Goal: Use online tool/utility: Use online tool/utility

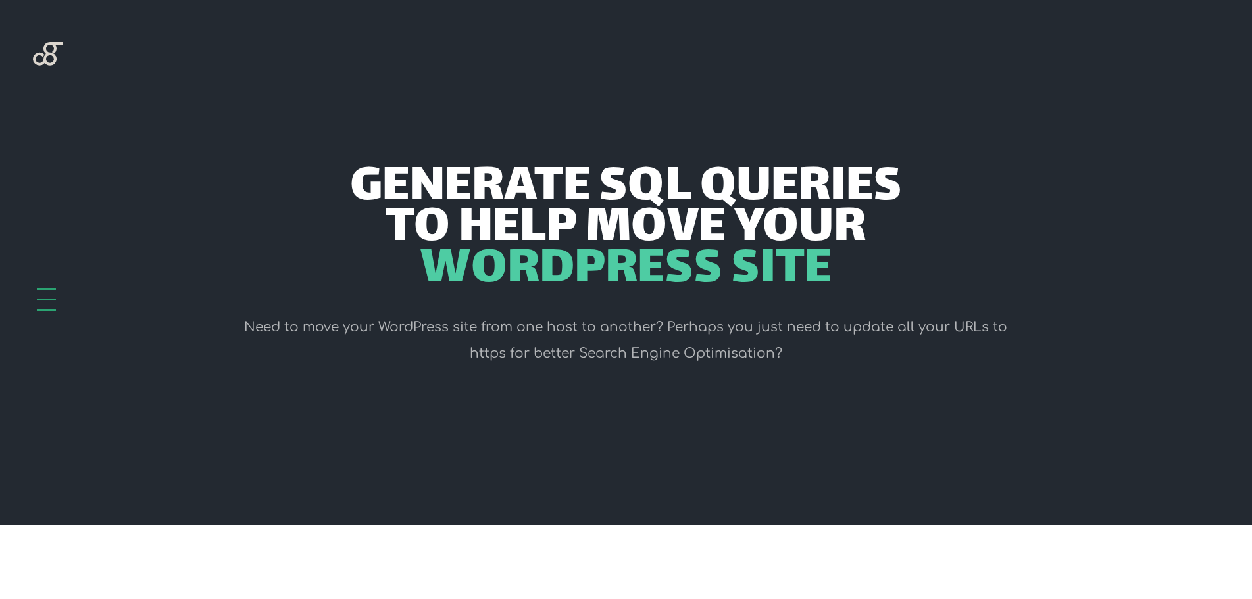
scroll to position [460, 0]
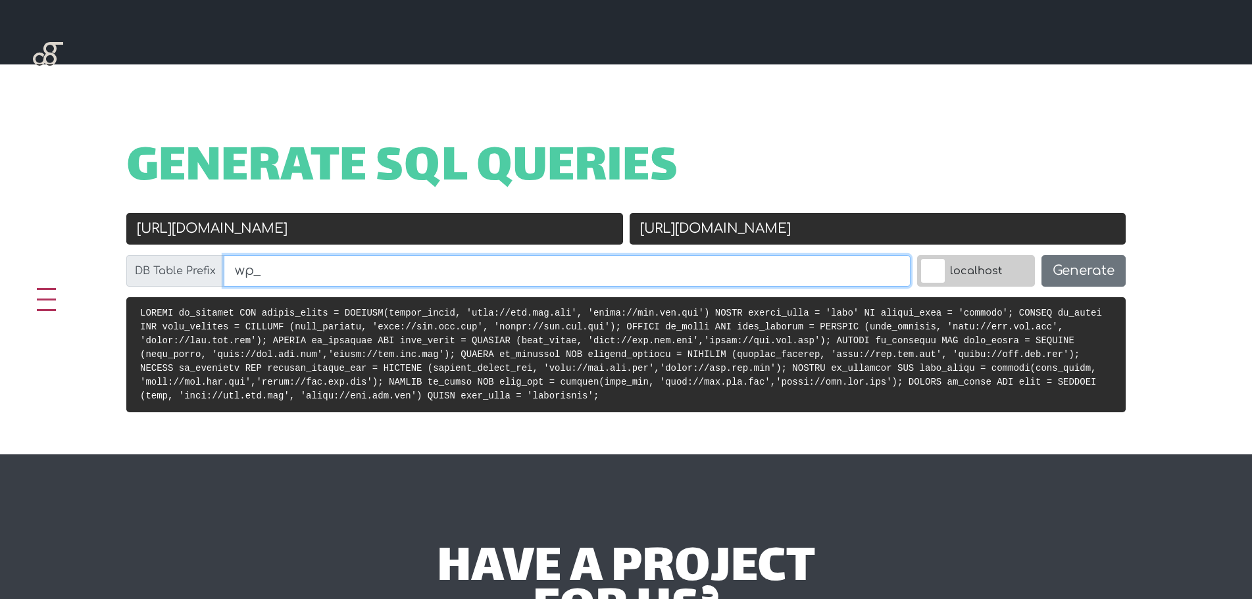
click at [429, 266] on input "wp_" at bounding box center [567, 271] width 687 height 32
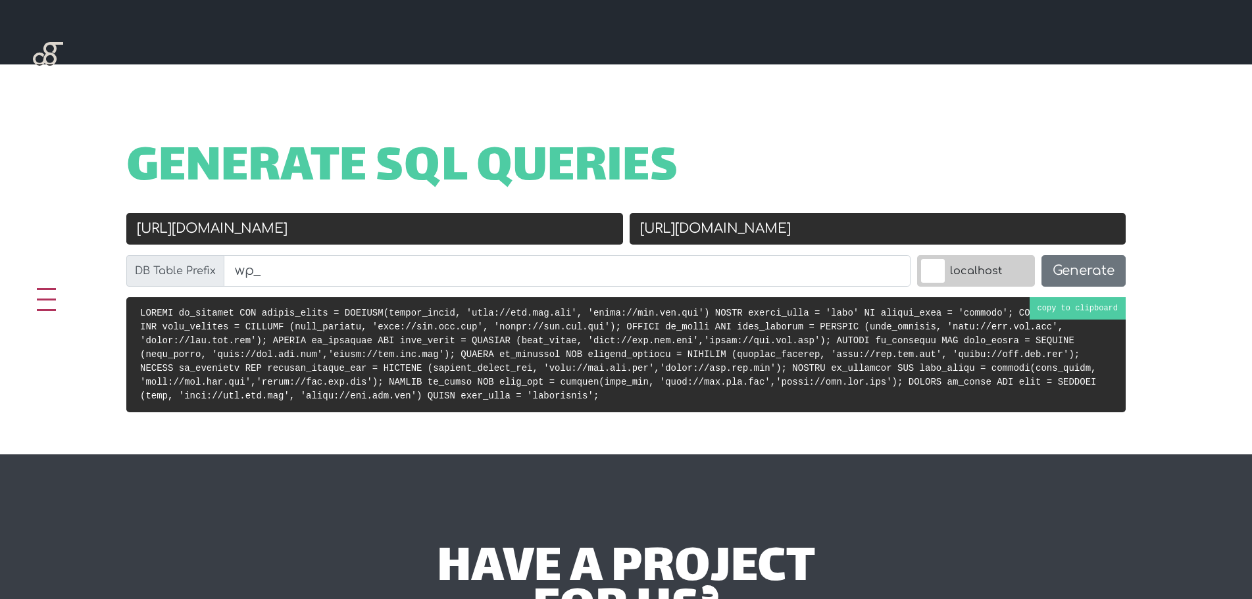
click at [344, 359] on code at bounding box center [621, 354] width 962 height 93
click at [309, 242] on input "[URL][DOMAIN_NAME]" at bounding box center [374, 229] width 497 height 32
drag, startPoint x: 373, startPoint y: 226, endPoint x: 0, endPoint y: 207, distance: 373.4
click at [0, 207] on div "Generate SQL Queries Old URL [URL][DOMAIN_NAME] New URL [URL][DOMAIN_NAME] DB T…" at bounding box center [626, 259] width 1252 height 390
paste input "s://www.vojkuhd"
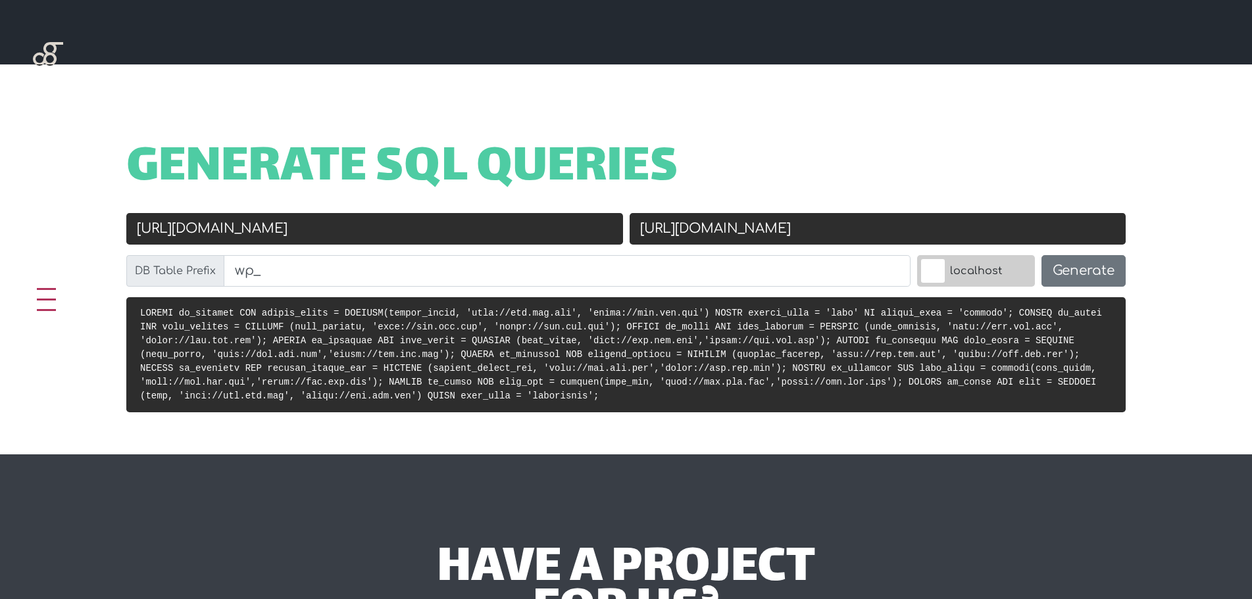
drag, startPoint x: 380, startPoint y: 229, endPoint x: 373, endPoint y: 227, distance: 7.5
click at [380, 228] on input "[URL][DOMAIN_NAME]" at bounding box center [374, 229] width 497 height 32
drag, startPoint x: 218, startPoint y: 225, endPoint x: 1, endPoint y: 228, distance: 217.7
click at [1, 228] on div "Generate SQL Queries Old URL [URL][DOMAIN_NAME] New URL [URL][DOMAIN_NAME] DB T…" at bounding box center [626, 259] width 1252 height 390
click at [248, 229] on input "[DOMAIN_NAME]" at bounding box center [374, 229] width 497 height 32
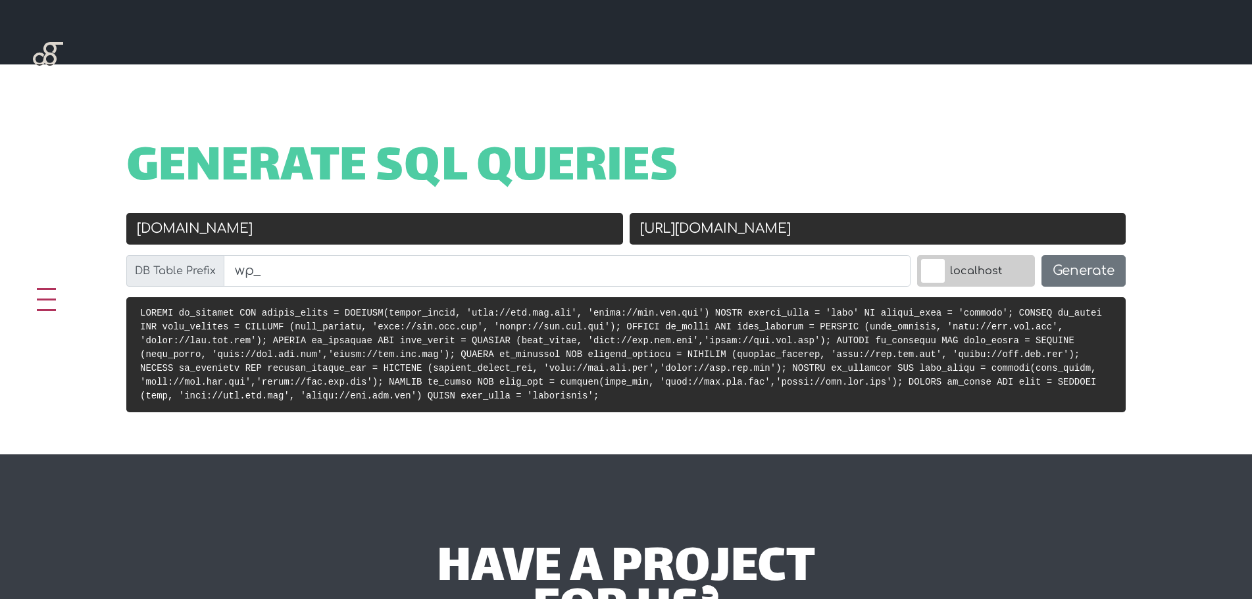
type input "[DOMAIN_NAME]"
click at [835, 200] on div "Generate SQL Queries" at bounding box center [626, 181] width 1052 height 64
drag, startPoint x: 821, startPoint y: 220, endPoint x: 306, endPoint y: 232, distance: 515.1
click at [398, 226] on div "Old URL [DOMAIN_NAME] New URL [URL][DOMAIN_NAME] DB Table Prefix wp_ localhost …" at bounding box center [626, 255] width 1006 height 84
paste input "www.vojkuhd"
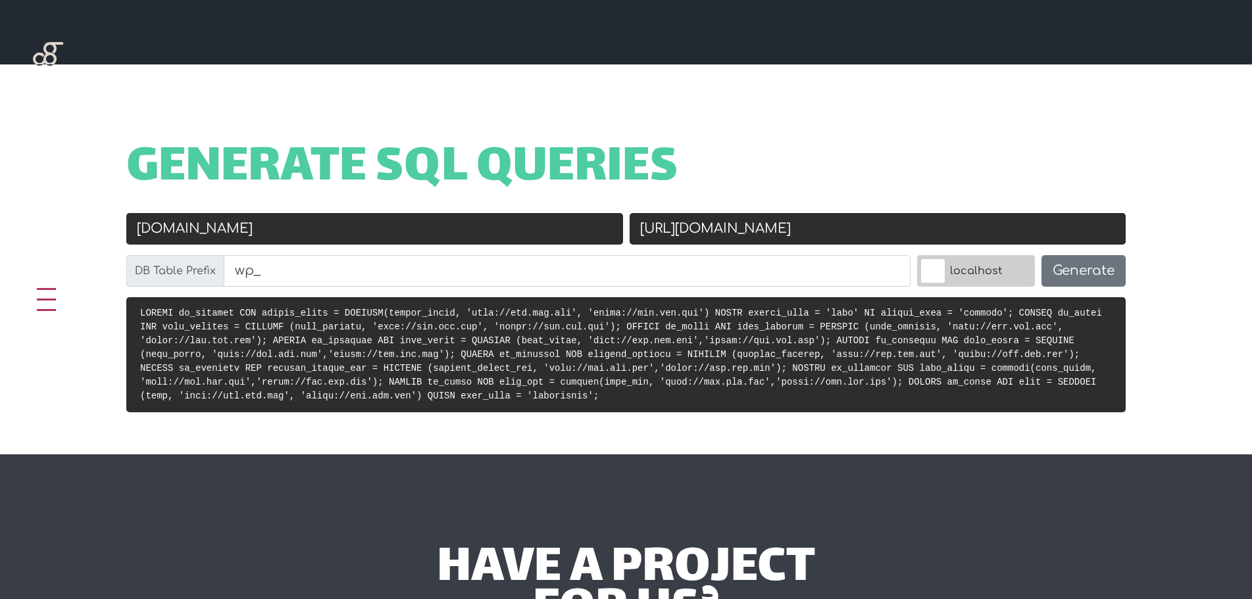
click at [718, 231] on input "[URL][DOMAIN_NAME]" at bounding box center [877, 229] width 497 height 32
drag, startPoint x: 721, startPoint y: 231, endPoint x: 472, endPoint y: 225, distance: 249.3
click at [472, 225] on div "Old URL [DOMAIN_NAME] New URL [URL][DOMAIN_NAME] DB Table Prefix wp_ localhost …" at bounding box center [626, 255] width 1006 height 84
drag, startPoint x: 694, startPoint y: 231, endPoint x: 688, endPoint y: 270, distance: 39.9
click at [694, 230] on input "[DOMAIN_NAME]" at bounding box center [877, 229] width 497 height 32
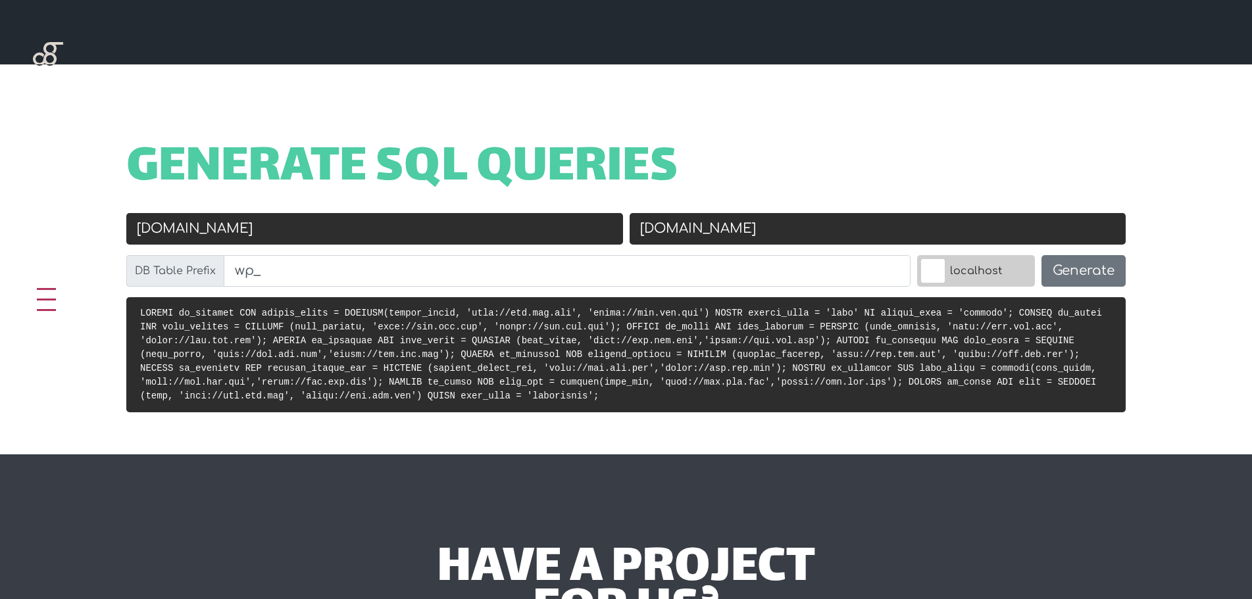
click at [812, 220] on input "[DOMAIN_NAME]" at bounding box center [877, 229] width 497 height 32
type input "[DOMAIN_NAME]"
click at [781, 278] on input "wp_" at bounding box center [567, 271] width 687 height 32
click at [937, 274] on label "localhost" at bounding box center [976, 271] width 118 height 32
click at [904, 258] on input "localhost" at bounding box center [904, 258] width 0 height 0
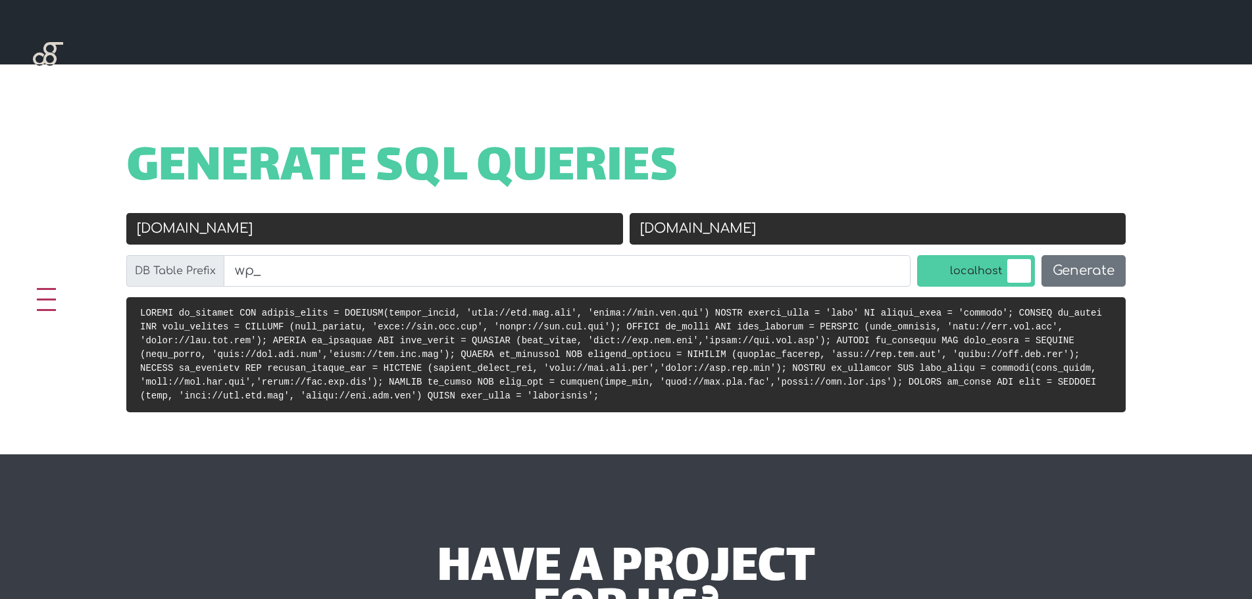
click at [954, 276] on label "localhost" at bounding box center [976, 271] width 118 height 32
click at [904, 258] on input "localhost" at bounding box center [904, 258] width 0 height 0
click at [1089, 269] on button "Generate" at bounding box center [1083, 271] width 84 height 32
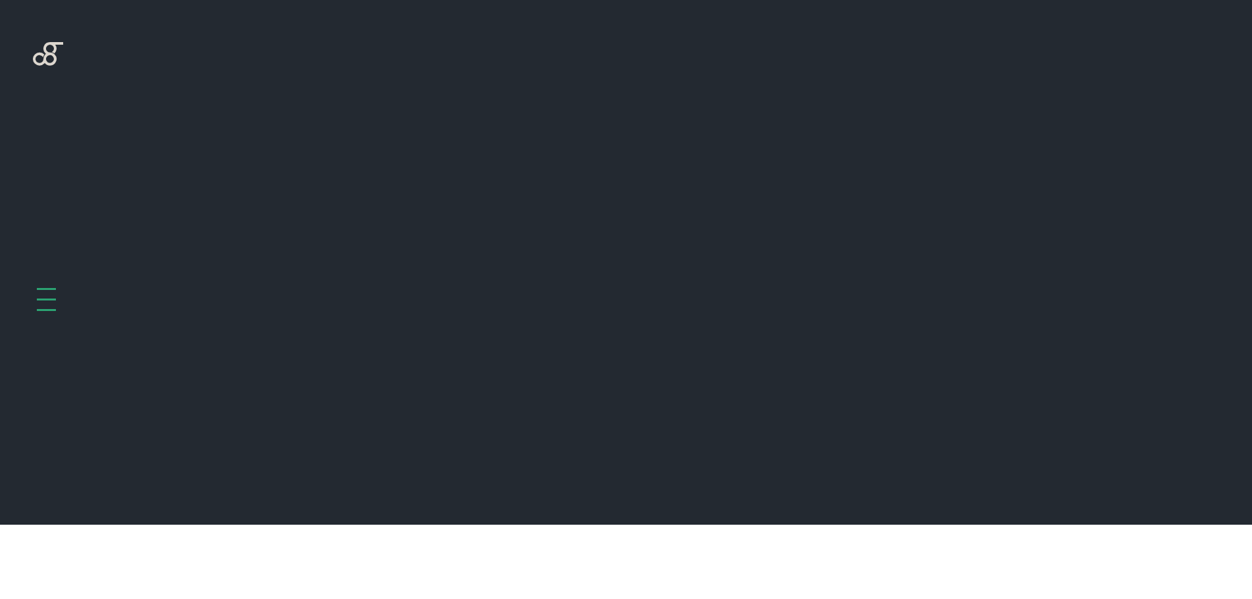
scroll to position [525, 0]
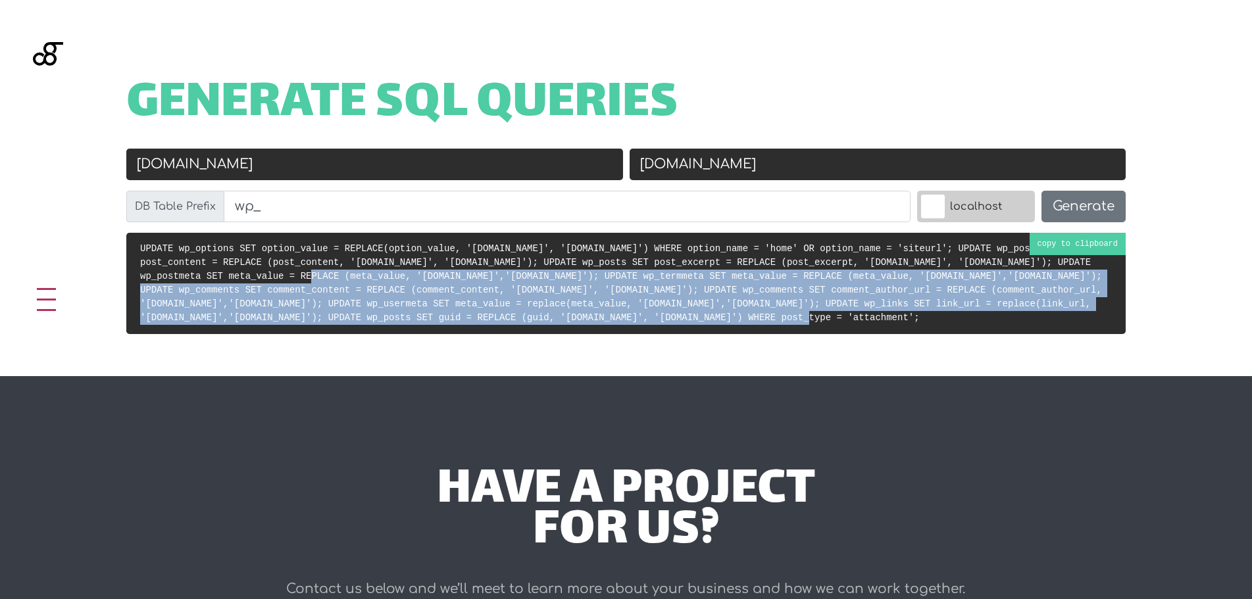
drag, startPoint x: 404, startPoint y: 318, endPoint x: 130, endPoint y: 277, distance: 277.3
click at [130, 277] on pre "UPDATE wp_options SET option_value = REPLACE(option_value, 'vojkuhd.com', 'vojk…" at bounding box center [625, 283] width 999 height 101
copy code "(meta_value, 'vojkuhd.com','vojkuhdtv.com'); UPDATE wp_termmeta SET meta_value …"
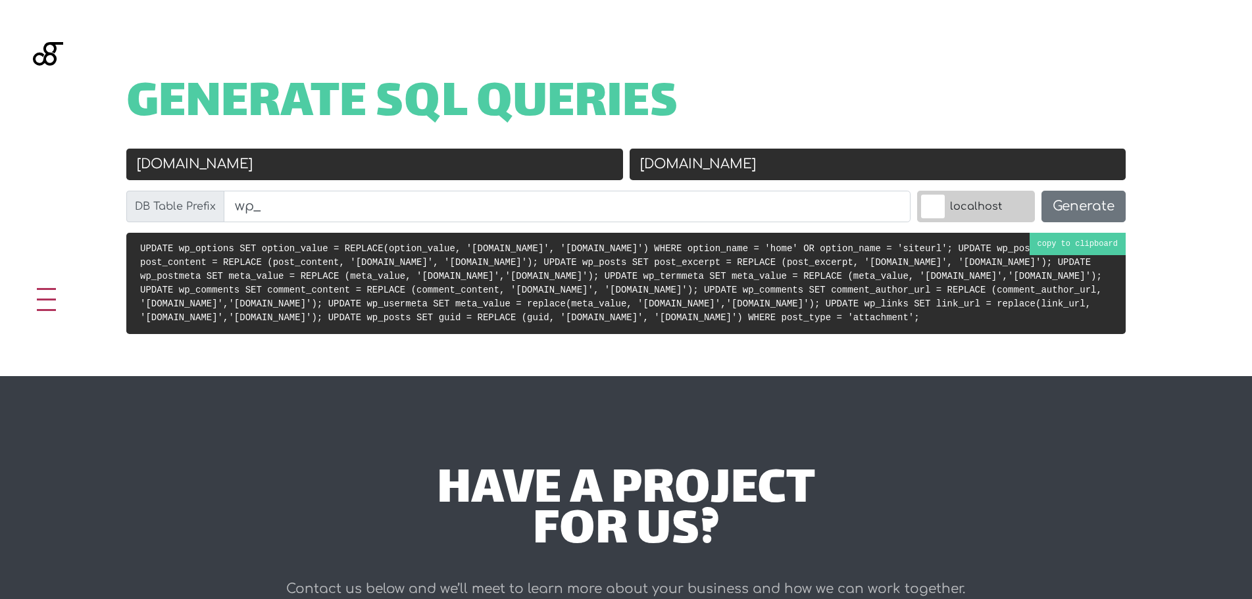
click at [842, 315] on pre "UPDATE wp_options SET option_value = REPLACE(option_value, 'vojkuhd.com', 'vojk…" at bounding box center [625, 283] width 999 height 101
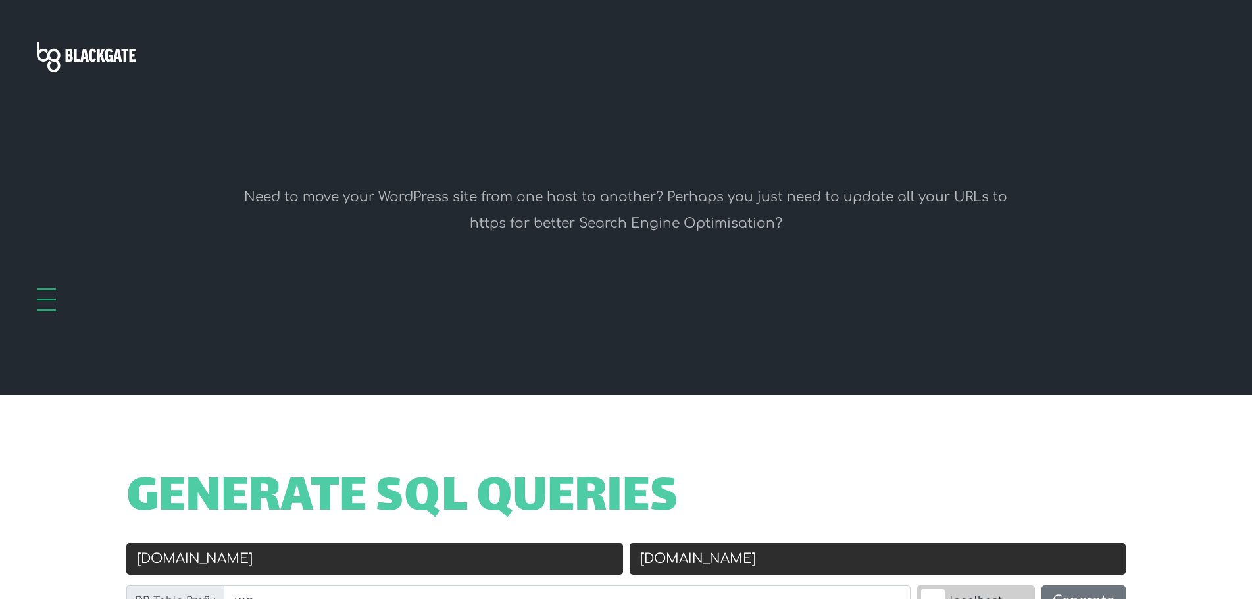
scroll to position [0, 0]
